Goal: Transaction & Acquisition: Book appointment/travel/reservation

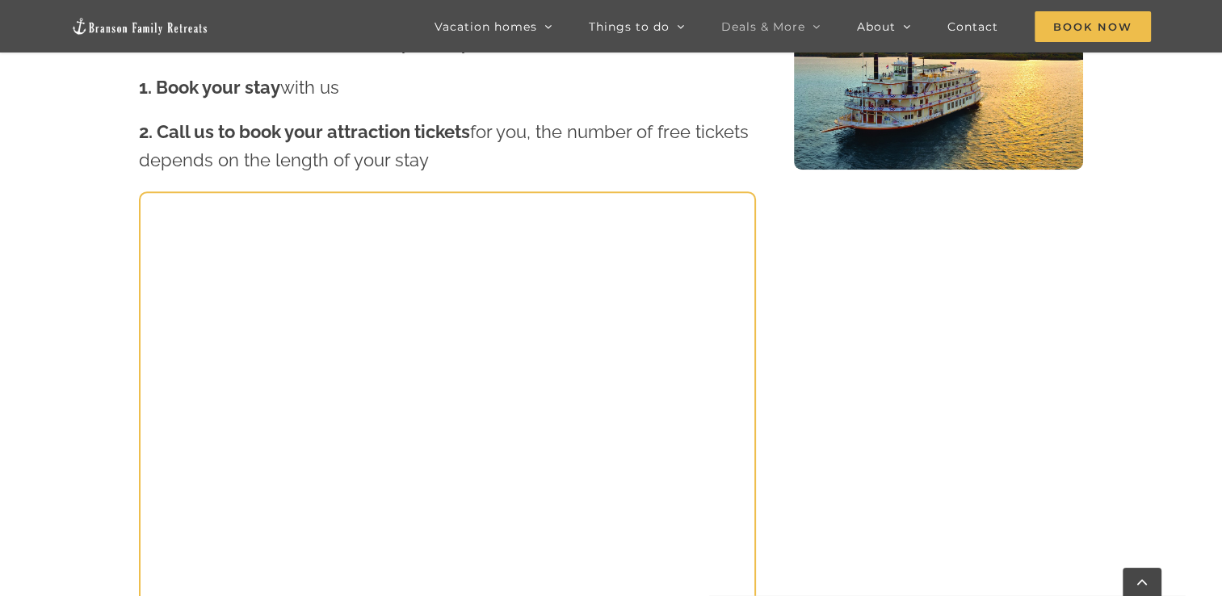
scroll to position [727, 0]
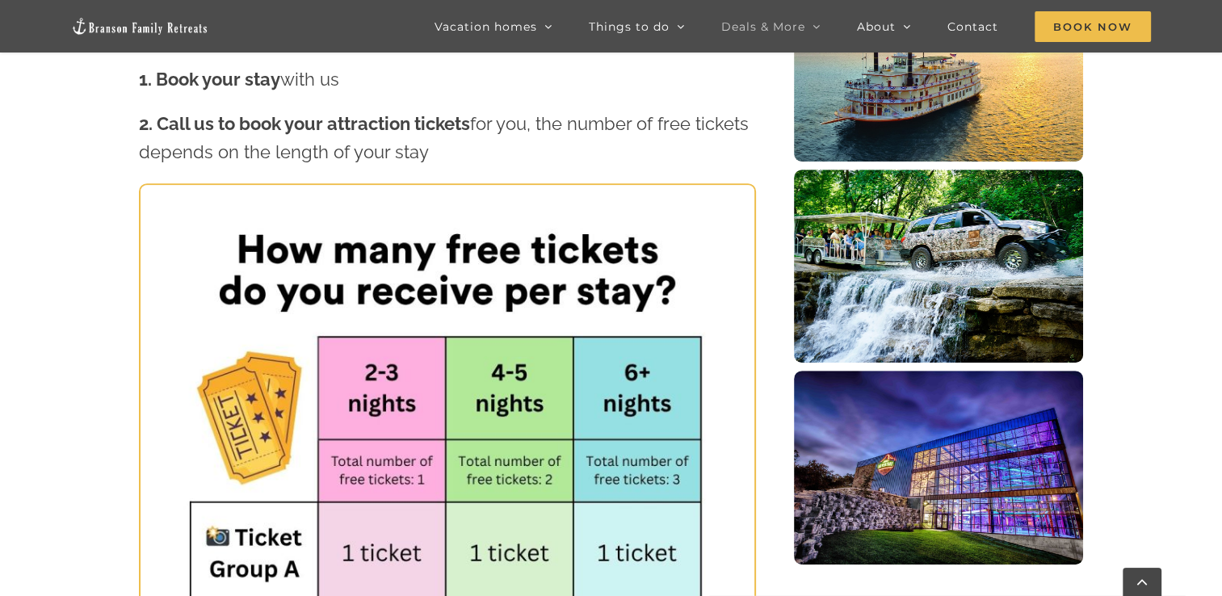
drag, startPoint x: 188, startPoint y: 127, endPoint x: 670, endPoint y: 145, distance: 482.4
click at [670, 144] on p "2. Call us to book your attraction tickets for you, the number of free tickets …" at bounding box center [447, 138] width 617 height 57
click at [471, 203] on img at bounding box center [448, 585] width 614 height 800
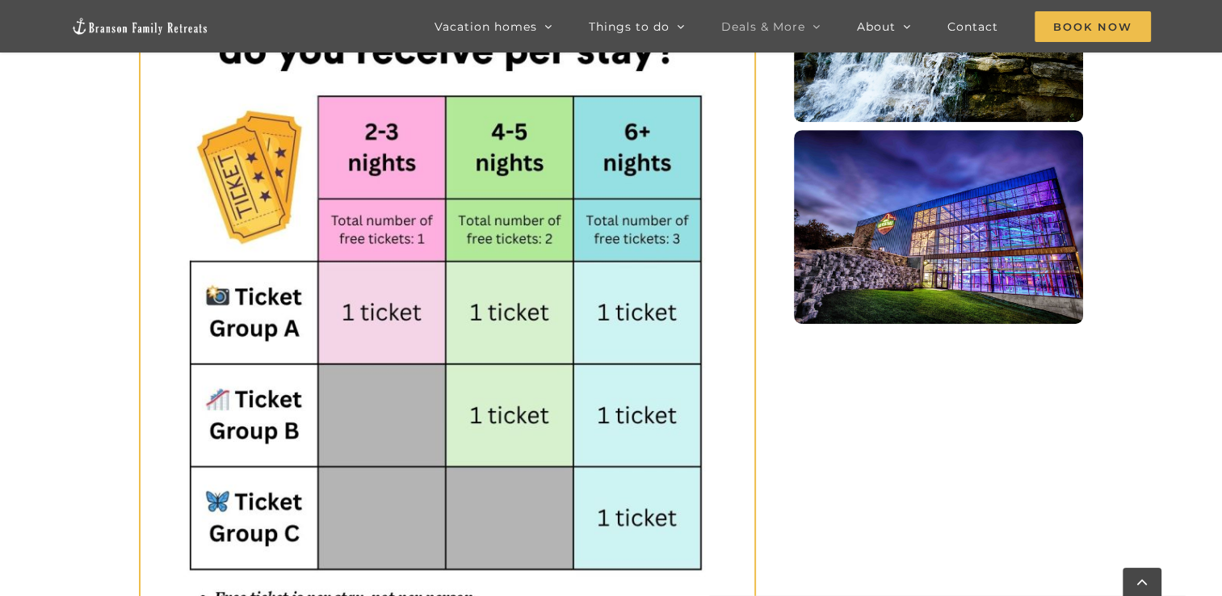
scroll to position [969, 0]
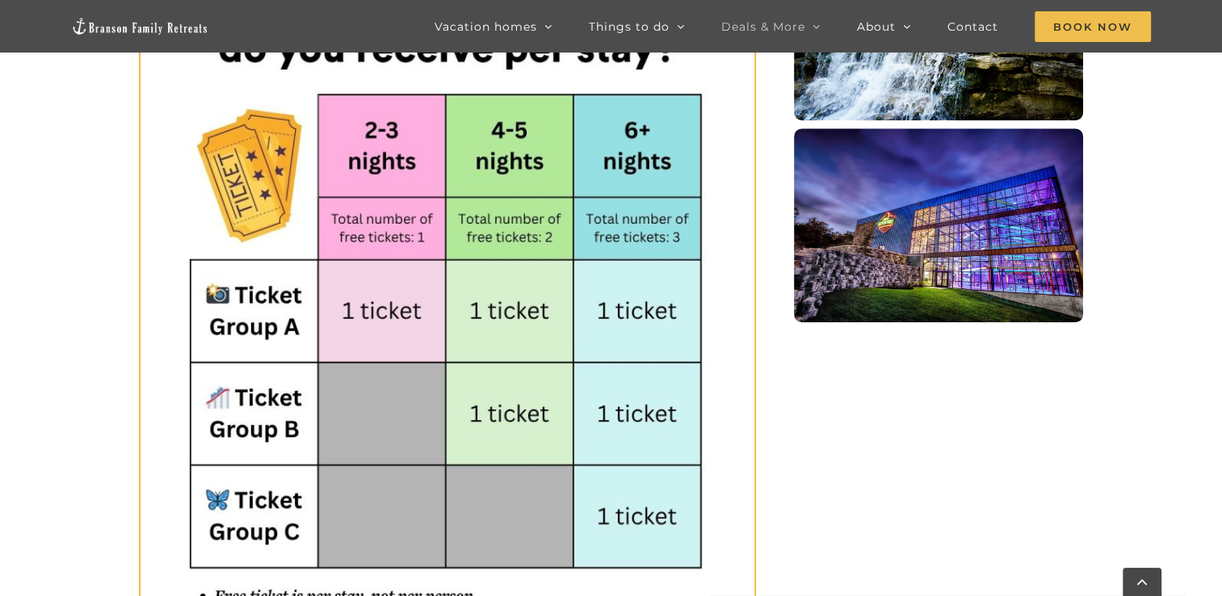
click at [243, 350] on img at bounding box center [448, 343] width 614 height 800
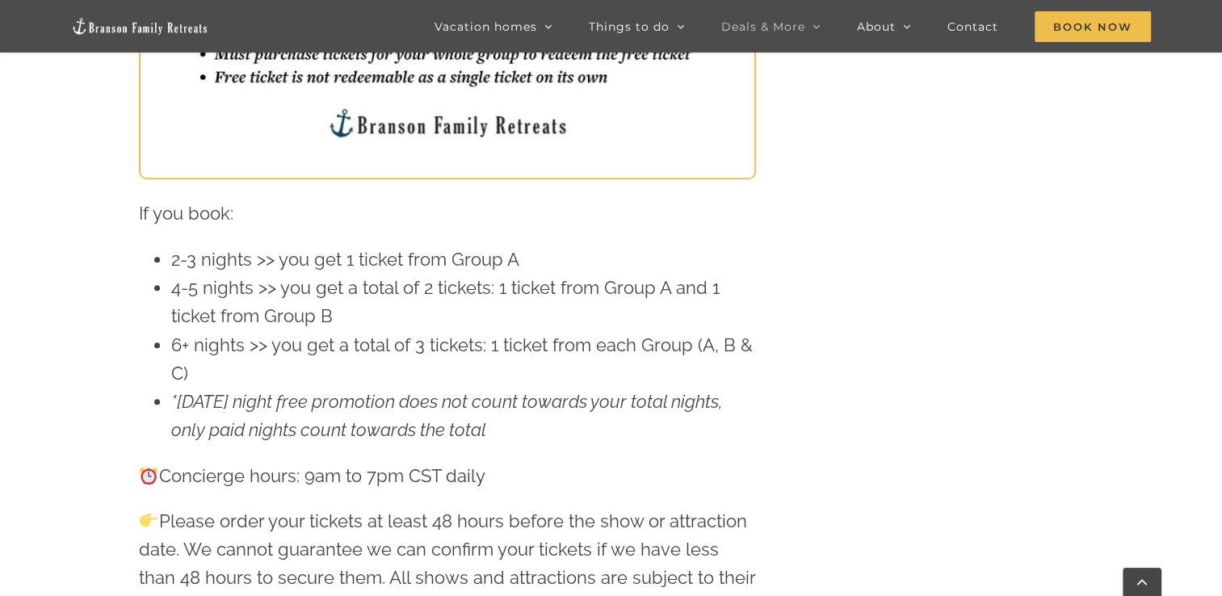
click at [323, 272] on li "2-3 nights >> you get 1 ticket from Group A" at bounding box center [463, 259] width 585 height 28
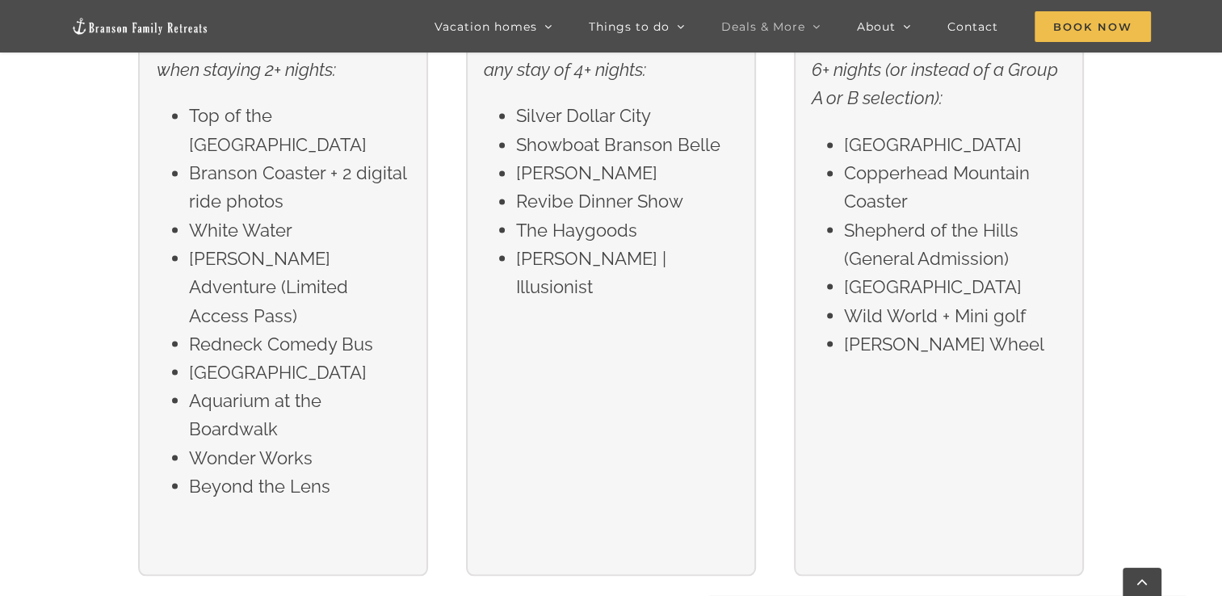
scroll to position [2826, 0]
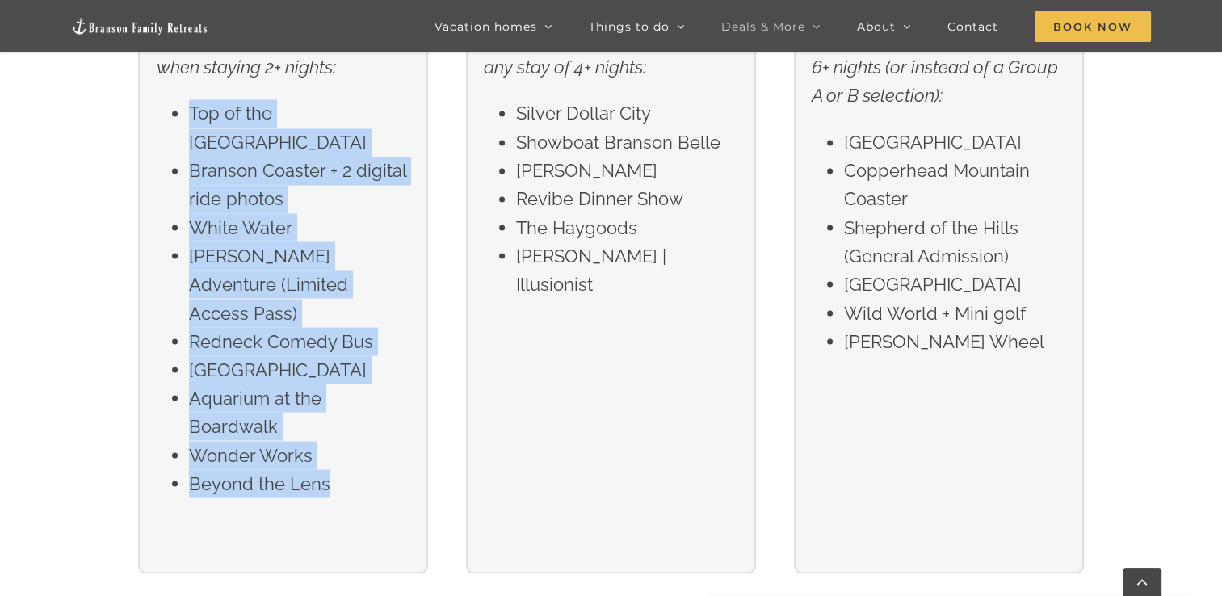
drag, startPoint x: 184, startPoint y: 110, endPoint x: 345, endPoint y: 491, distance: 413.6
click at [345, 491] on div "Group A Choose one ticket to any of these shows or attractions when staying 2+ …" at bounding box center [283, 255] width 290 height 635
drag, startPoint x: 345, startPoint y: 491, endPoint x: 355, endPoint y: 524, distance: 34.7
click at [355, 524] on div "Group A Choose one ticket to any of these shows or attractions when staying 2+ …" at bounding box center [283, 255] width 290 height 635
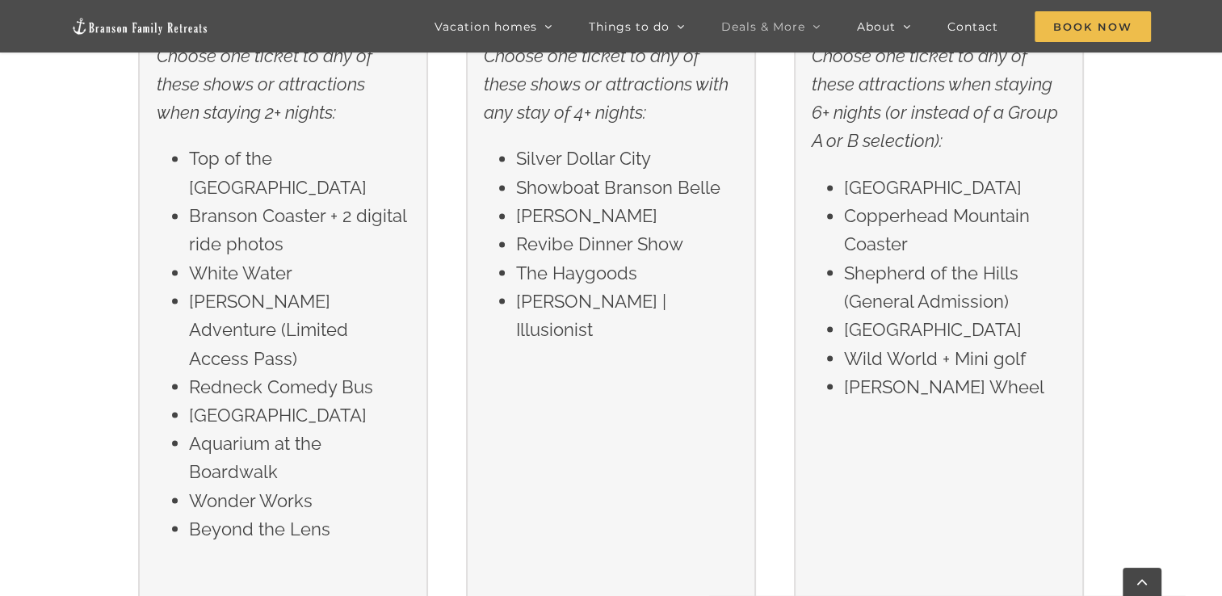
scroll to position [2745, 0]
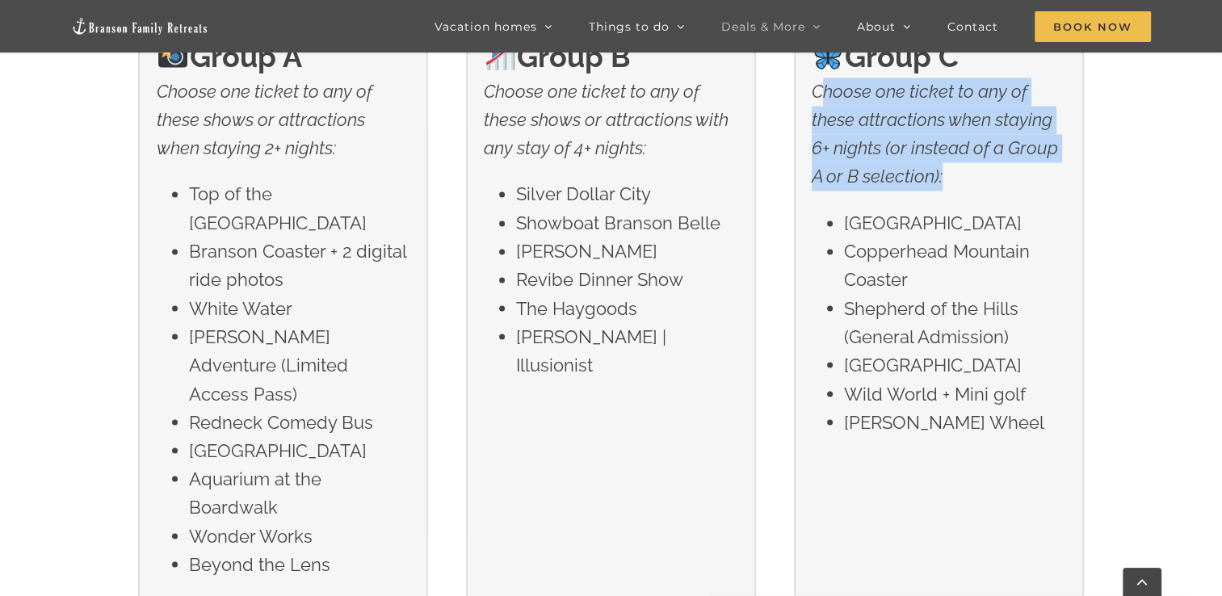
drag, startPoint x: 817, startPoint y: 92, endPoint x: 981, endPoint y: 185, distance: 188.4
click at [981, 185] on p "Choose one ticket to any of these attractions when staying 6+ nights (or instea…" at bounding box center [939, 135] width 254 height 114
click at [982, 190] on p "Choose one ticket to any of these attractions when staying 6+ nights (or instea…" at bounding box center [939, 135] width 254 height 114
click at [981, 186] on p "Choose one ticket to any of these attractions when staying 6+ nights (or instea…" at bounding box center [939, 135] width 254 height 114
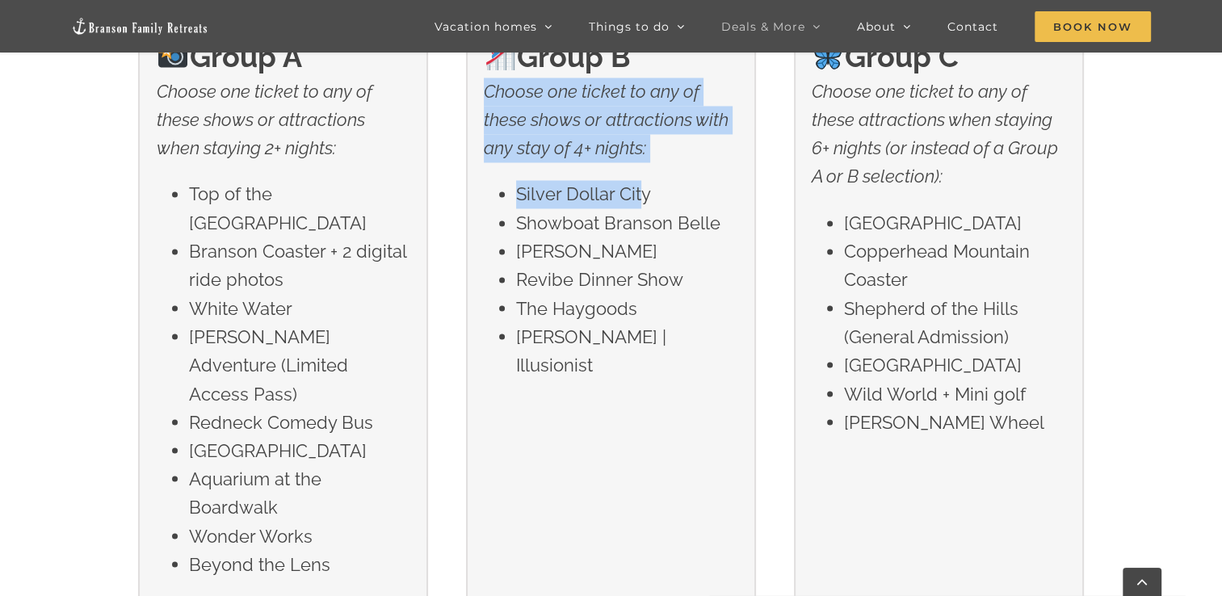
drag, startPoint x: 473, startPoint y: 92, endPoint x: 638, endPoint y: 174, distance: 183.8
click at [638, 174] on div "Group B Choose one ticket to any of these shows or attractions with any stay of…" at bounding box center [611, 336] width 290 height 635
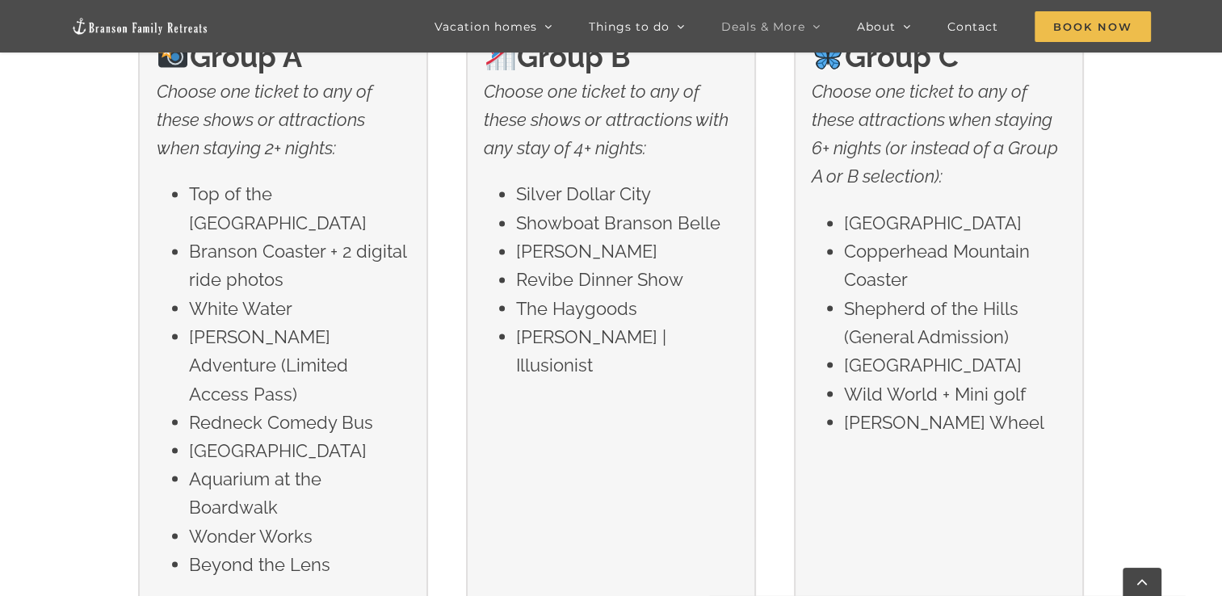
drag, startPoint x: 638, startPoint y: 174, endPoint x: 719, endPoint y: 341, distance: 185.6
click at [719, 341] on li "[PERSON_NAME] | Illusionist" at bounding box center [626, 350] width 221 height 57
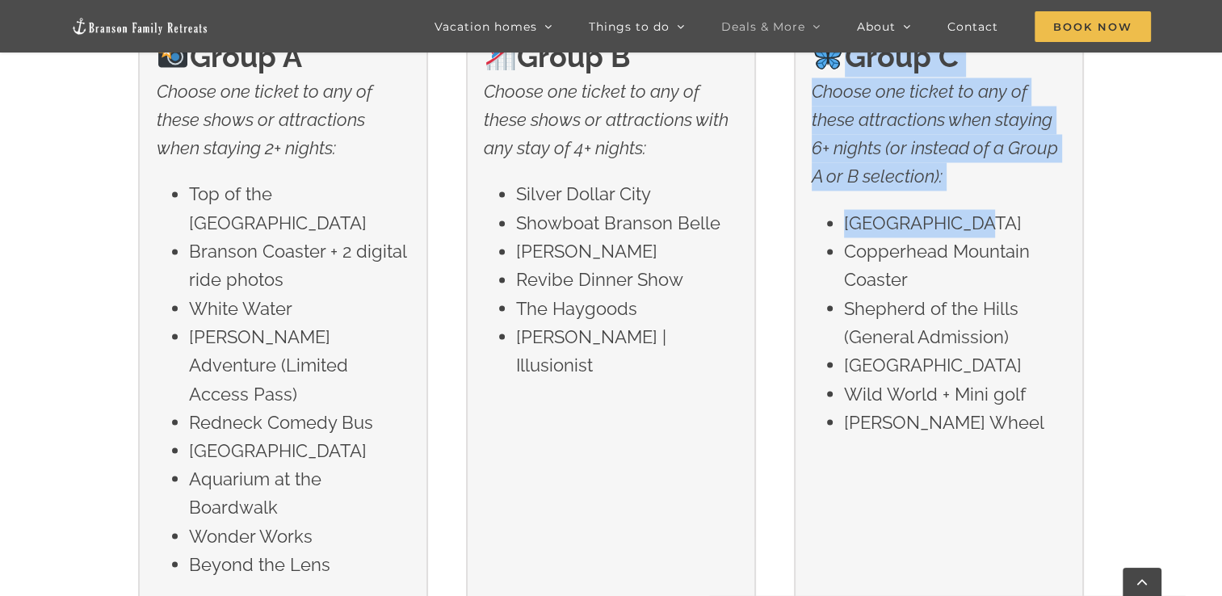
drag, startPoint x: 842, startPoint y: 73, endPoint x: 995, endPoint y: 206, distance: 202.1
click at [995, 206] on div "Group C Choose one ticket to any of these attractions when staying 6+ nights (o…" at bounding box center [939, 244] width 254 height 417
click at [987, 189] on p "Choose one ticket to any of these attractions when staying 6+ nights (or instea…" at bounding box center [939, 135] width 254 height 114
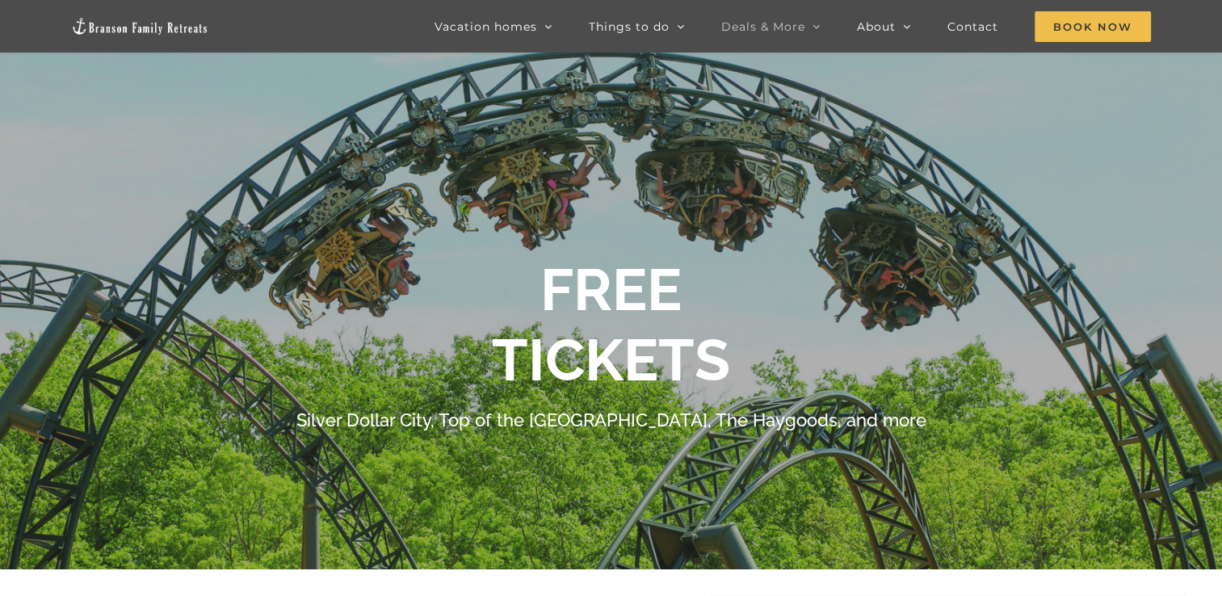
scroll to position [0, 0]
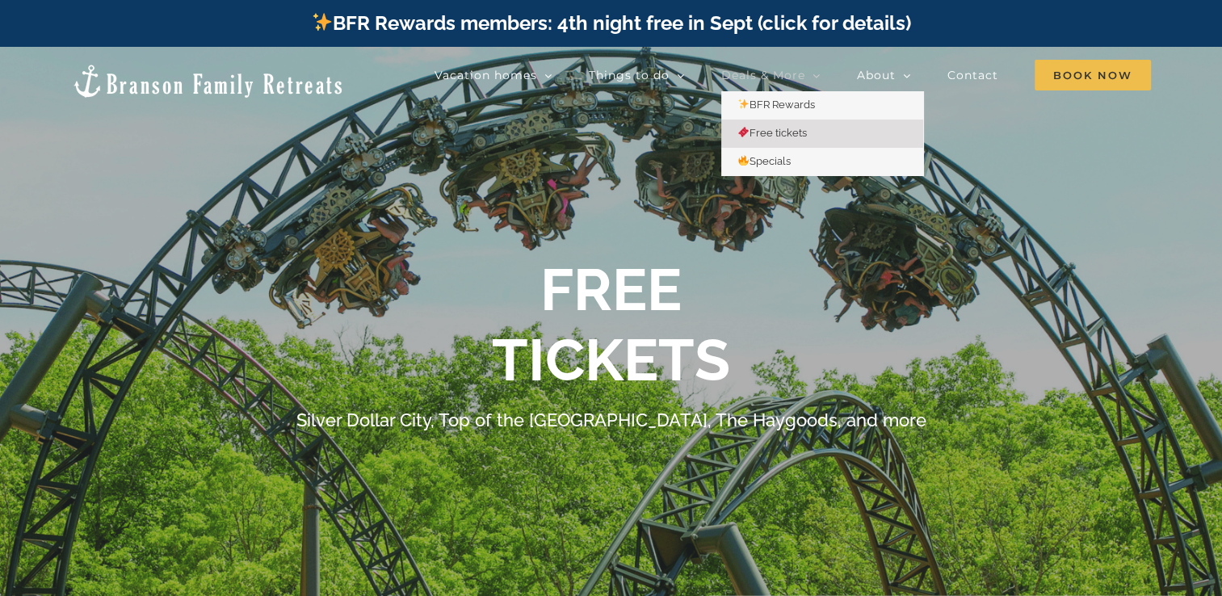
click at [784, 69] on span "Deals & More" at bounding box center [763, 74] width 84 height 11
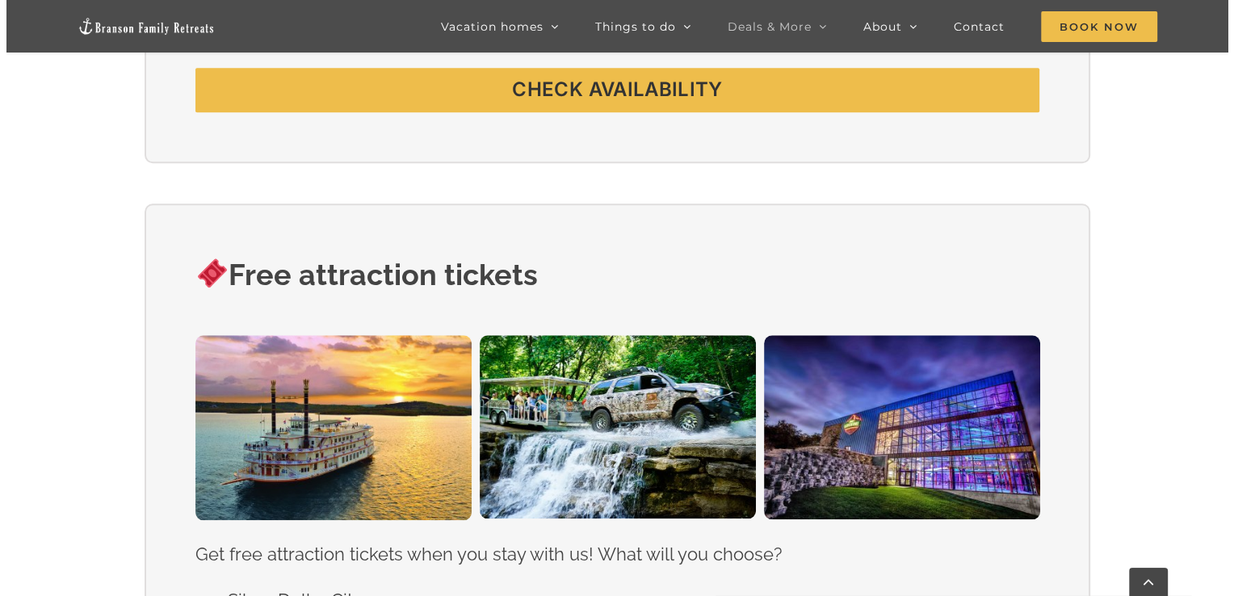
scroll to position [1534, 0]
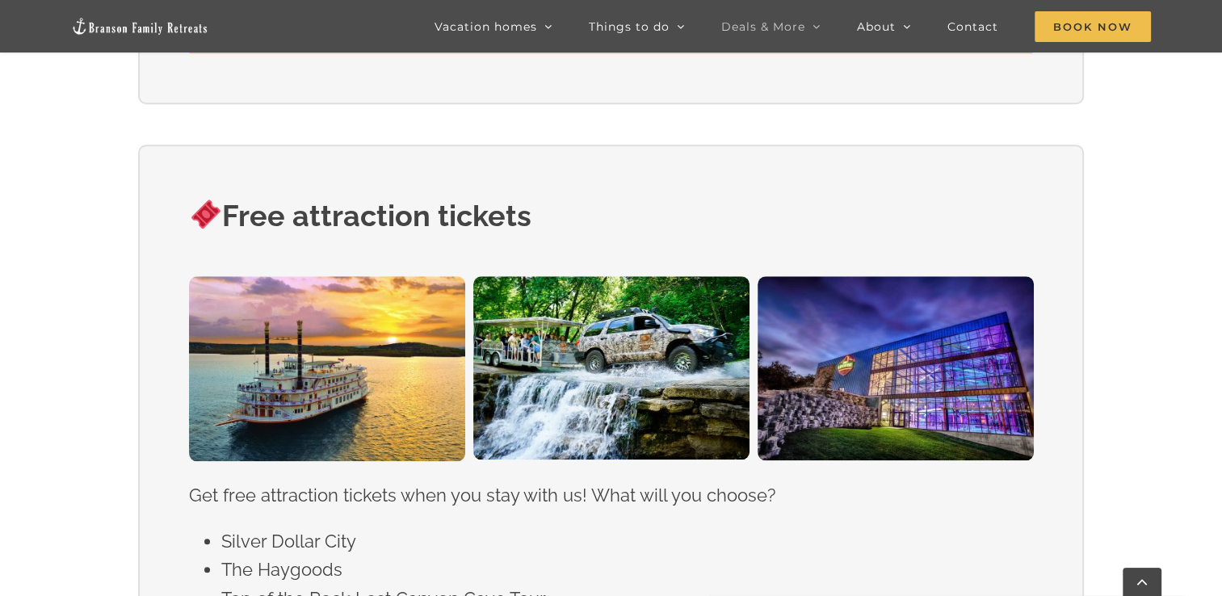
click at [546, 43] on span "CHECK AVAILABILITY" at bounding box center [610, 30] width 210 height 23
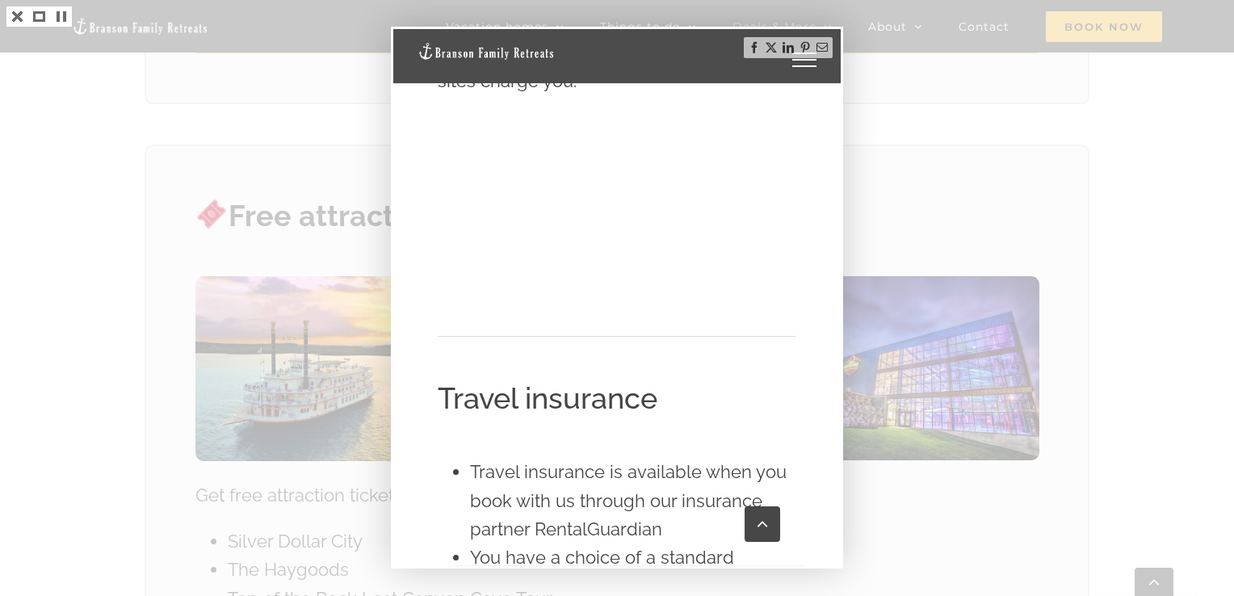
scroll to position [735, 0]
